Goal: Find contact information: Find contact information

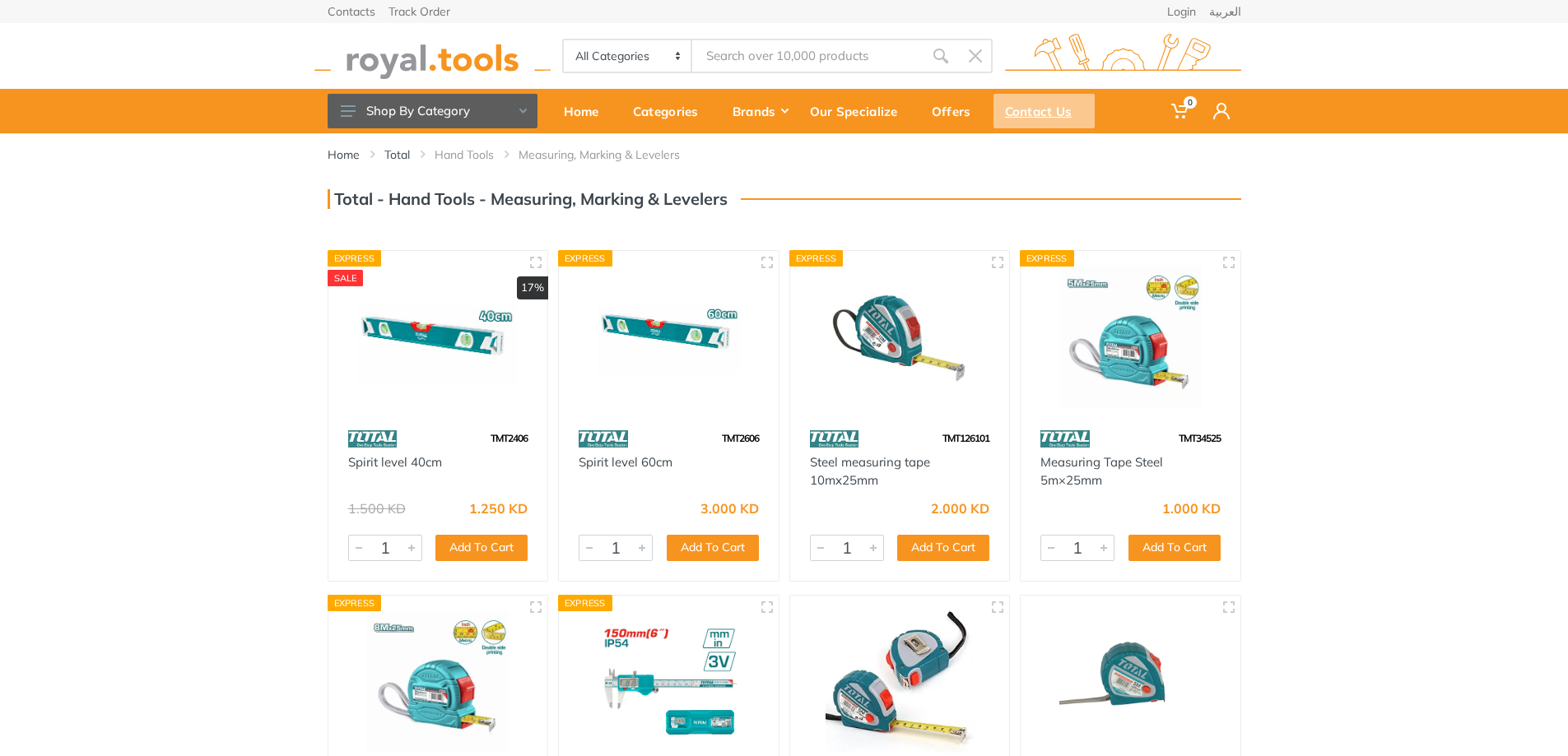
click at [1053, 119] on div "Contact Us" at bounding box center [1044, 111] width 101 height 35
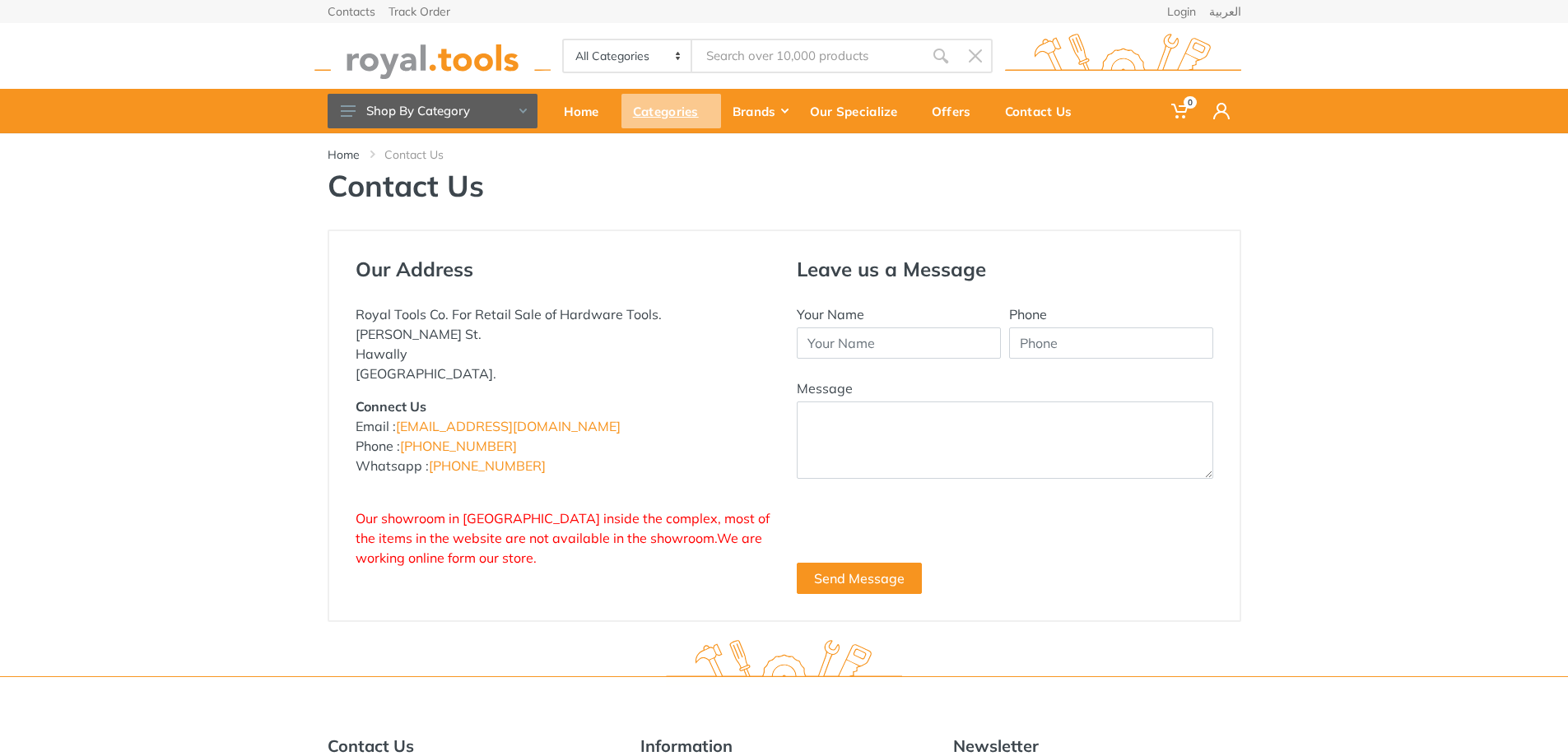
click at [691, 102] on div "Categories" at bounding box center [670, 111] width 99 height 35
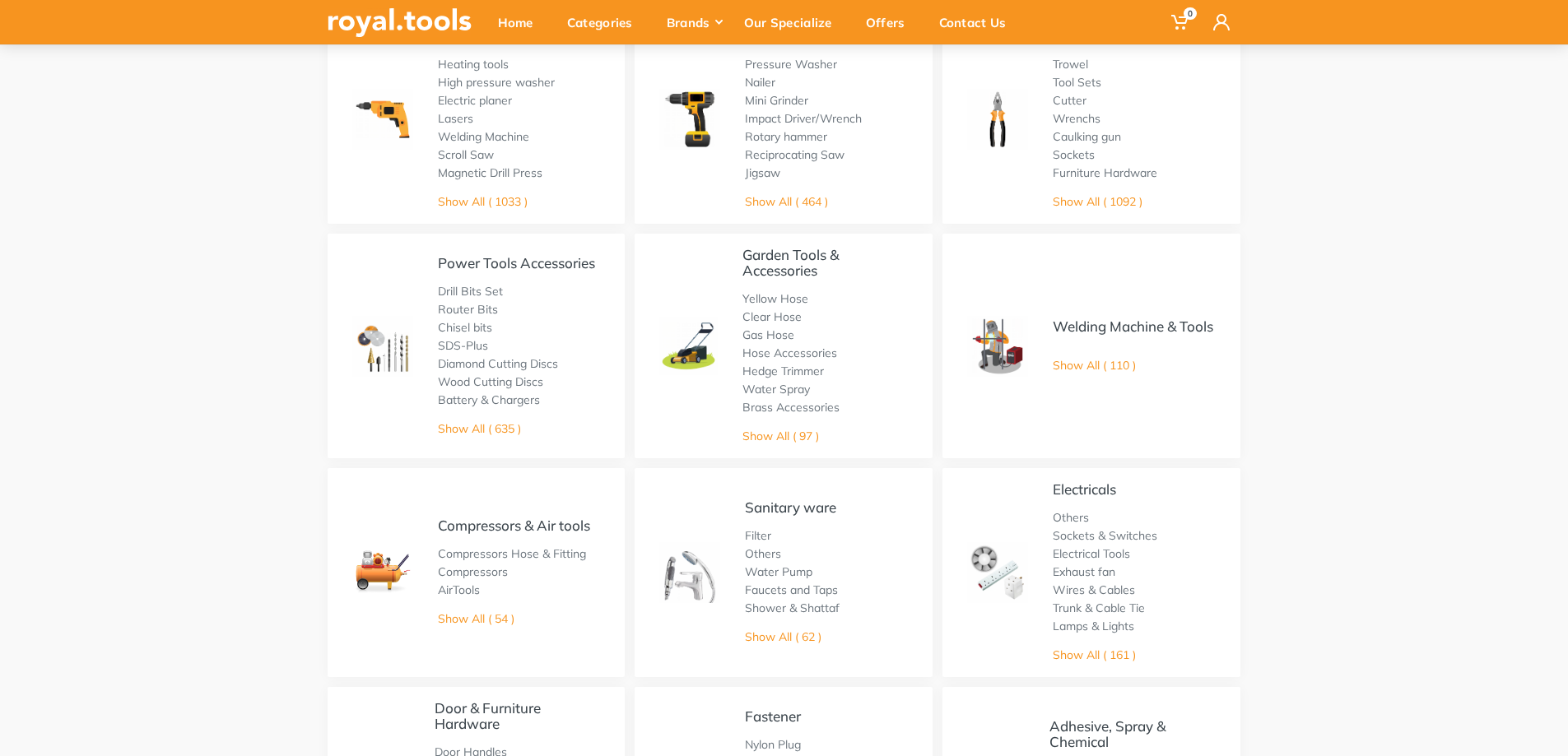
scroll to position [158, 0]
